Goal: Use online tool/utility

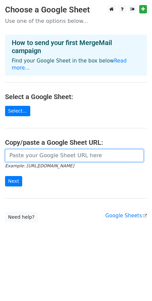
click at [36, 152] on input "url" at bounding box center [74, 155] width 138 height 13
paste input "https://docs.google.com/spreadsheets/d/1wg7hDRDnEpqnJloRGgpogZW8tvlHOQsk3APhLsz…"
type input "https://docs.google.com/spreadsheets/d/1wg7hDRDnEpqnJloRGgpogZW8tvlHOQsk3APhLsz…"
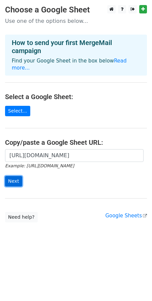
click at [16, 176] on input "Next" at bounding box center [13, 181] width 17 height 10
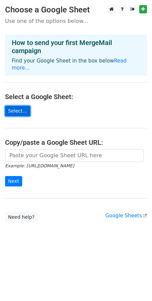
click at [14, 106] on link "Select..." at bounding box center [17, 111] width 25 height 10
